Goal: Navigation & Orientation: Find specific page/section

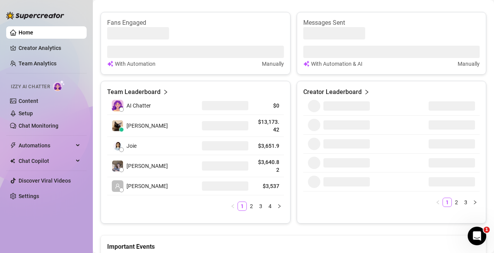
scroll to position [348, 0]
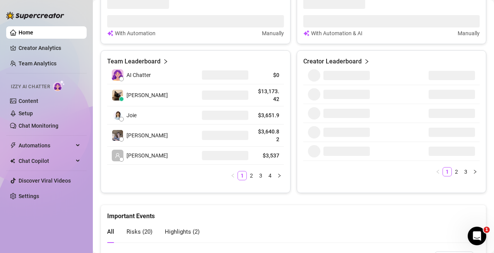
click at [166, 62] on icon "right" at bounding box center [165, 61] width 5 height 5
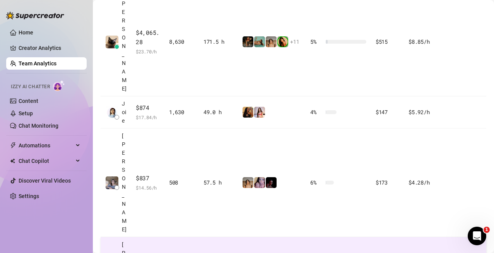
scroll to position [274, 0]
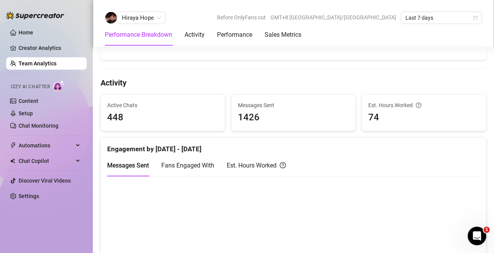
scroll to position [163, 0]
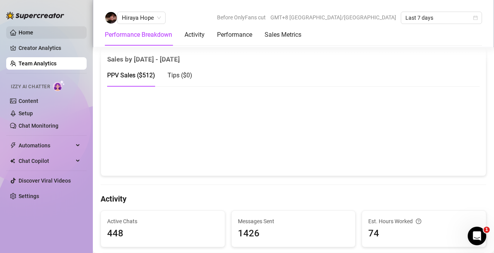
click at [33, 32] on link "Home" at bounding box center [26, 32] width 15 height 6
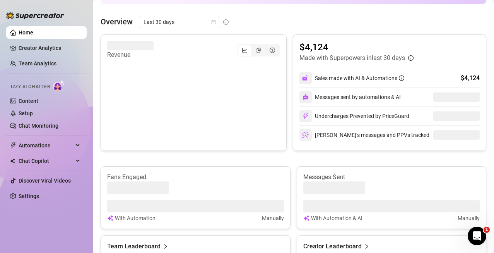
scroll to position [279, 0]
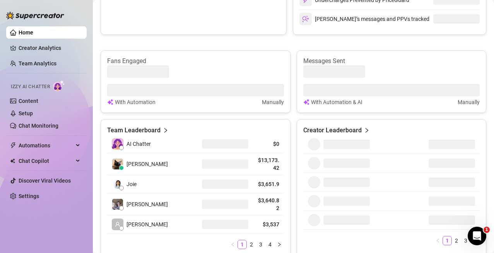
click at [163, 129] on icon "right" at bounding box center [165, 130] width 5 height 5
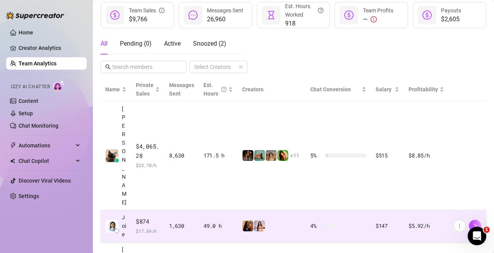
scroll to position [99, 0]
